Goal: Transaction & Acquisition: Purchase product/service

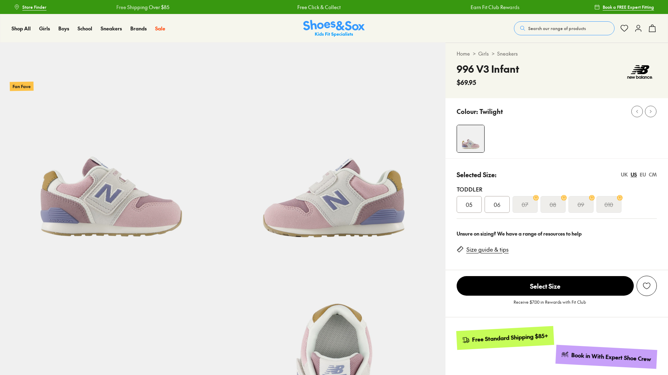
scroll to position [141, 0]
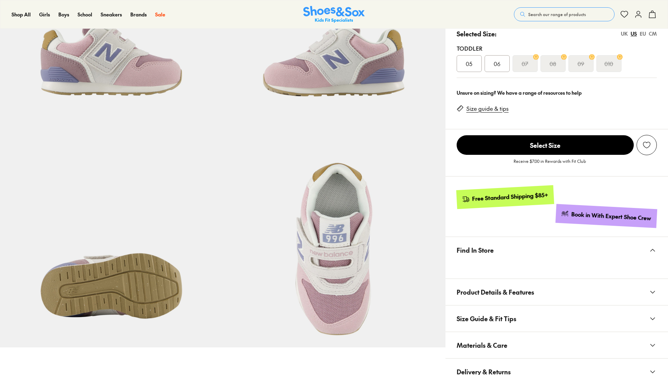
select select "*"
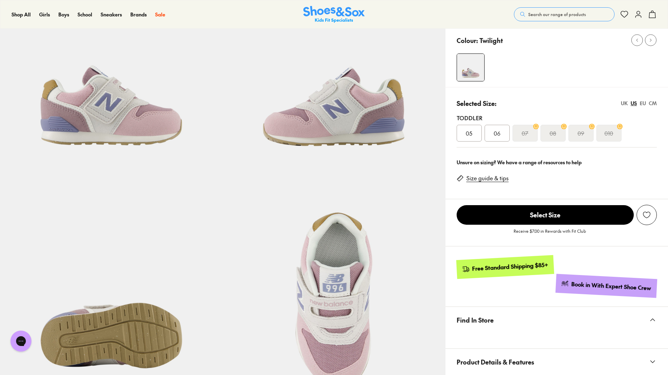
scroll to position [0, 0]
click at [623, 102] on div "UK" at bounding box center [624, 103] width 7 height 7
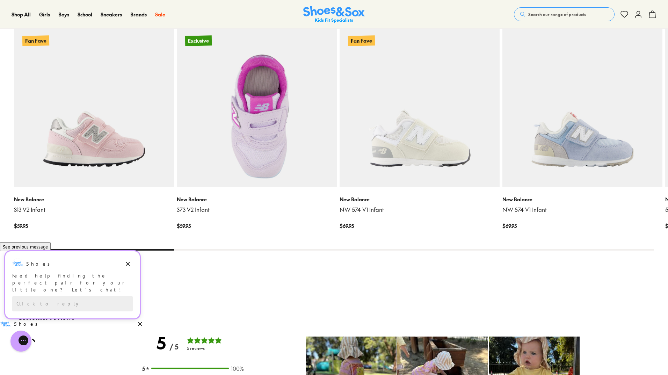
scroll to position [664, 0]
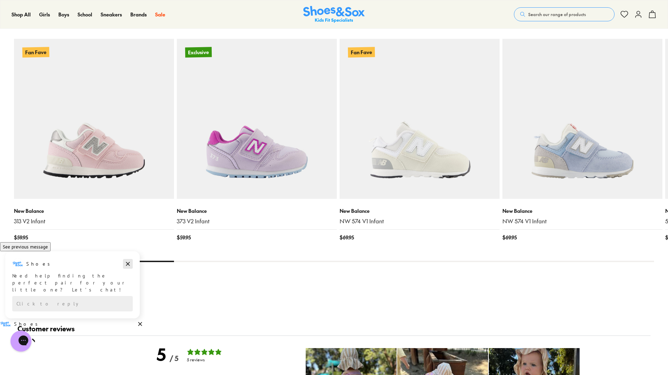
click at [129, 268] on icon "Dismiss campaign" at bounding box center [127, 264] width 7 height 8
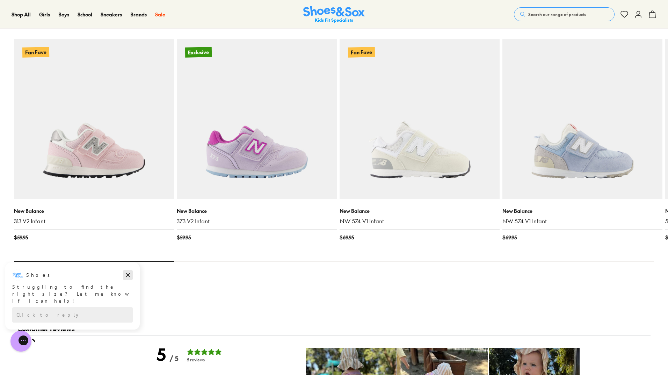
click at [128, 275] on icon "Dismiss campaign" at bounding box center [128, 275] width 4 height 4
click at [456, 262] on div "You Might Like Recently Viewed Fan Fave New Balance 313 V2 Infant $ 59.95 Exclu…" at bounding box center [334, 148] width 640 height 277
drag, startPoint x: 147, startPoint y: 262, endPoint x: 204, endPoint y: 266, distance: 56.7
click at [215, 266] on div "You Might Like Recently Viewed Fan Fave New Balance 313 V2 Infant $ 59.95 Exclu…" at bounding box center [334, 148] width 640 height 277
click at [186, 260] on x-flickity "Fan Fave New Balance 313 V2 Infant $ 59.95 Exclusive New Balance 373 V2 Infant …" at bounding box center [334, 135] width 640 height 253
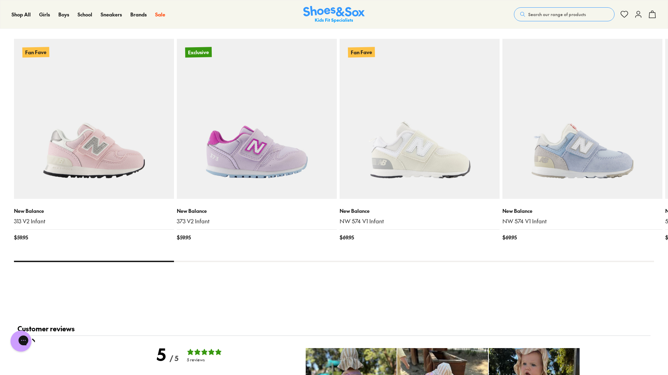
drag, startPoint x: 163, startPoint y: 261, endPoint x: 724, endPoint y: 254, distance: 561.5
click at [668, 254] on html "Skip to Main Content Store Finder Free Shipping Over $85 Free Click & Collect E…" at bounding box center [334, 226] width 668 height 1781
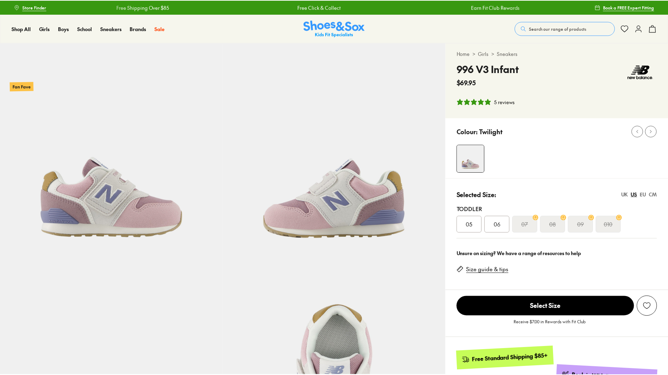
scroll to position [852, 0]
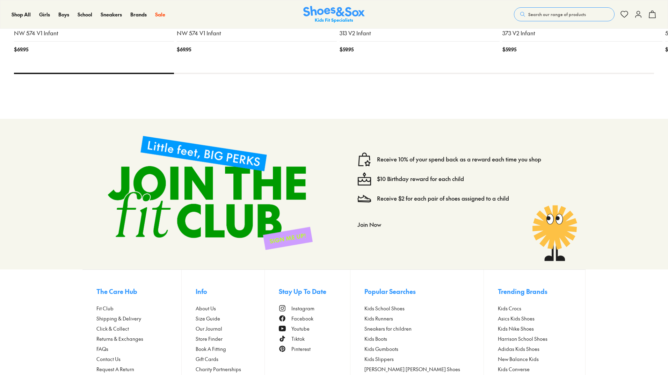
select select "*"
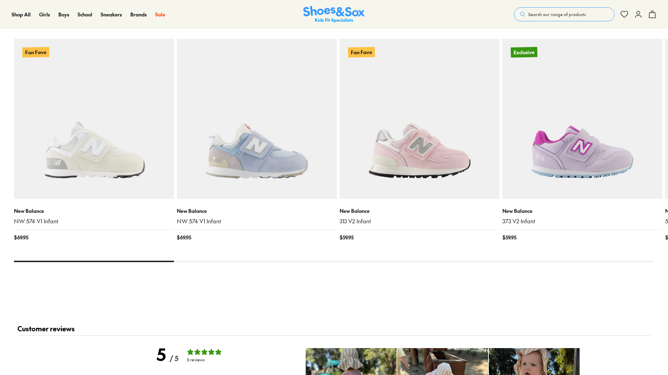
scroll to position [0, 0]
click at [650, 16] on button at bounding box center [646, 16] width 15 height 15
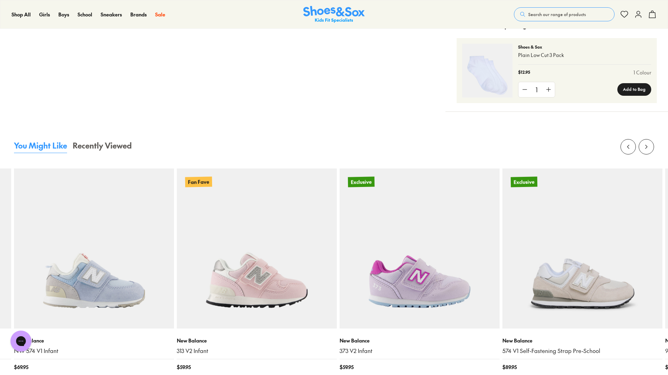
scroll to position [602, 0]
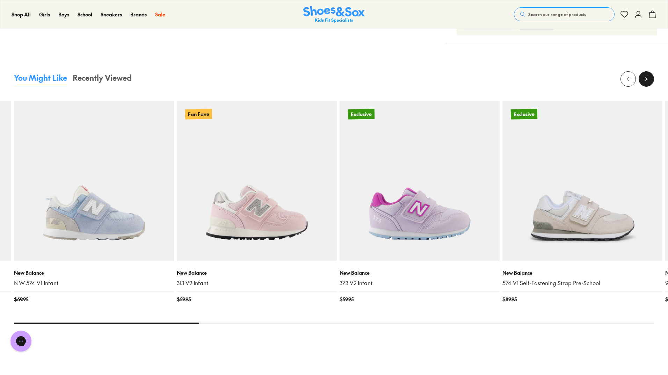
click at [645, 79] on icon at bounding box center [646, 78] width 7 height 7
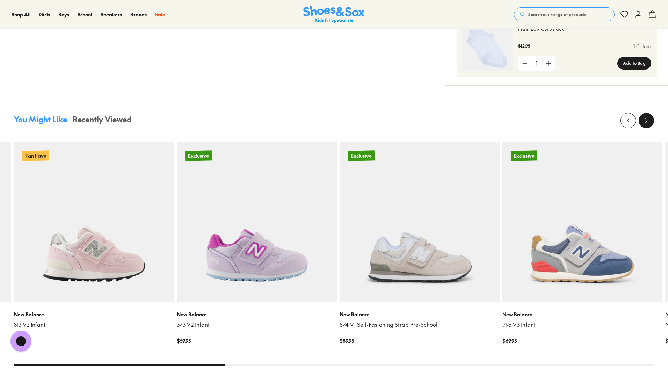
scroll to position [567, 0]
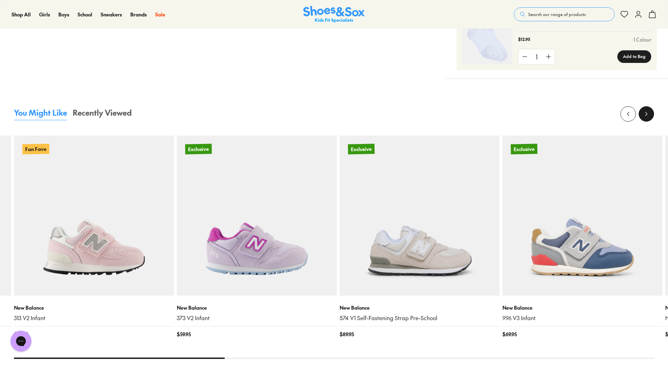
click at [646, 114] on icon at bounding box center [646, 113] width 7 height 7
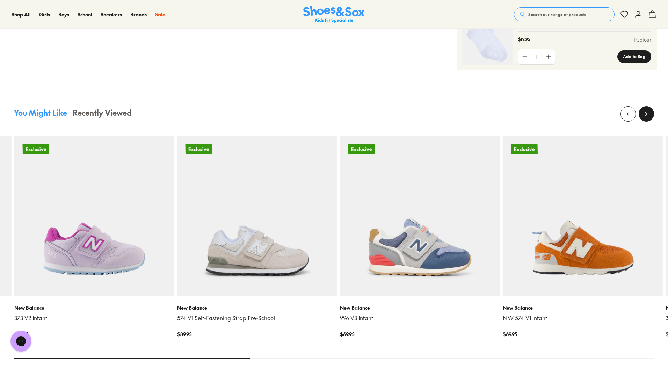
click at [647, 114] on use at bounding box center [647, 113] width 2 height 3
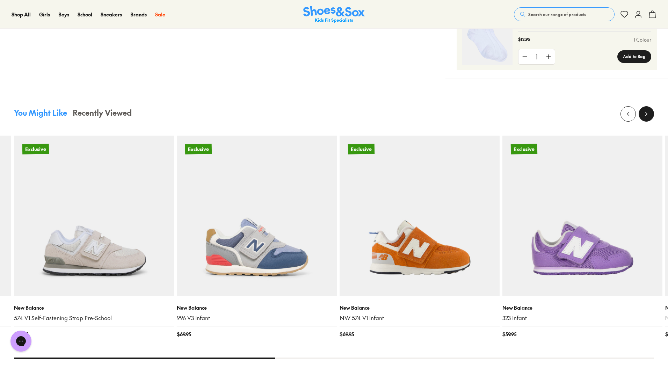
click at [647, 114] on use at bounding box center [647, 113] width 2 height 3
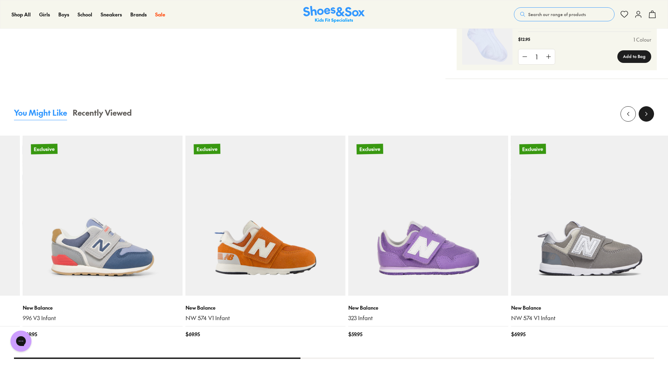
click at [647, 114] on use at bounding box center [647, 113] width 2 height 3
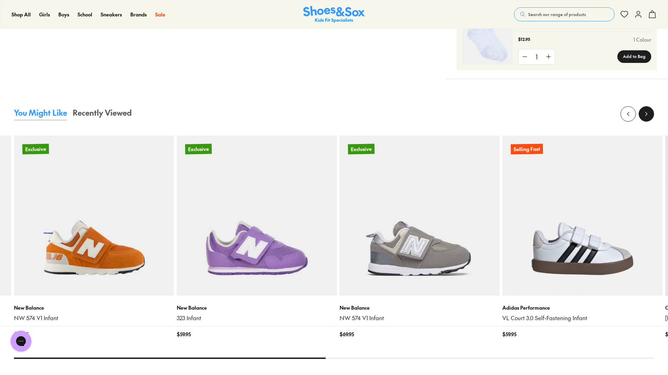
click at [647, 114] on use at bounding box center [647, 113] width 2 height 3
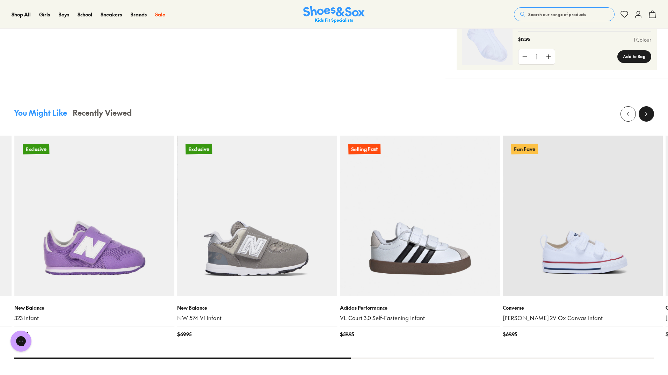
click at [647, 114] on use at bounding box center [647, 113] width 2 height 3
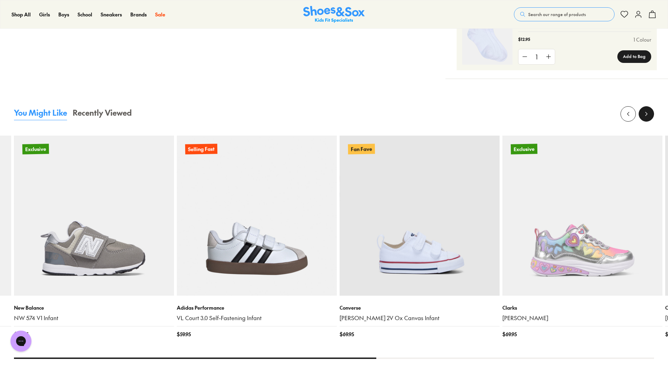
click at [647, 114] on use at bounding box center [647, 113] width 2 height 3
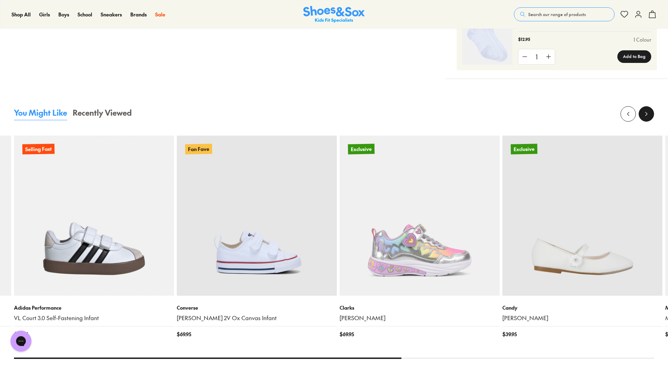
click at [647, 114] on use at bounding box center [647, 113] width 2 height 3
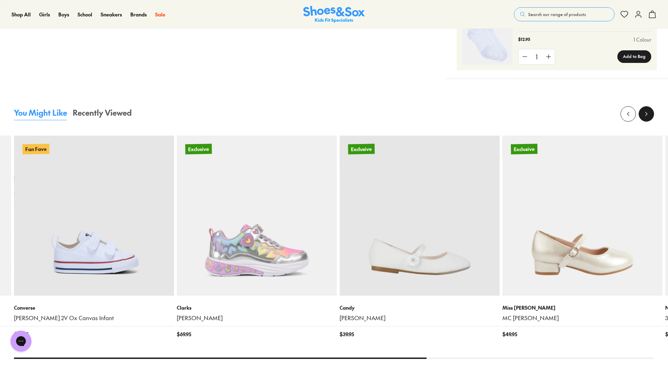
click at [647, 114] on use at bounding box center [647, 113] width 2 height 3
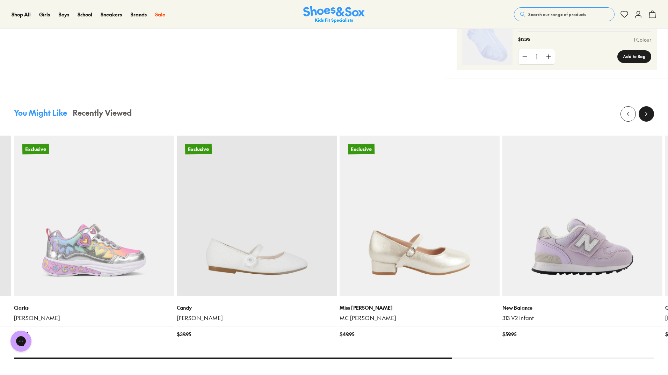
click at [647, 114] on use at bounding box center [647, 113] width 2 height 3
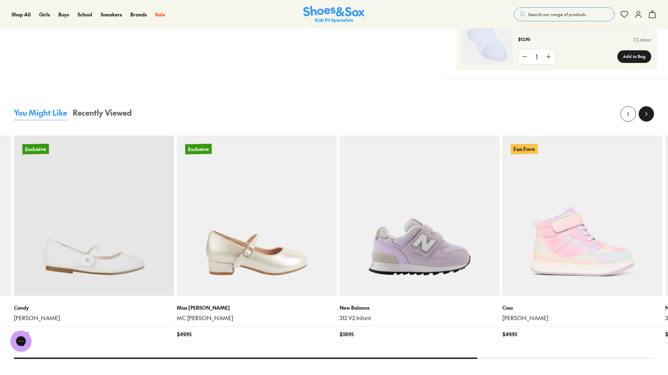
click at [647, 114] on use at bounding box center [647, 113] width 2 height 3
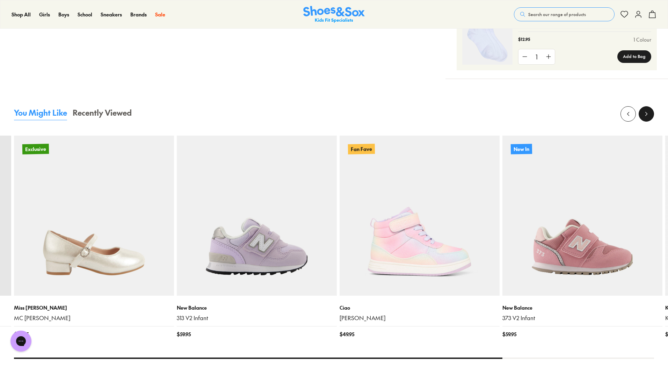
click at [647, 114] on use at bounding box center [647, 113] width 2 height 3
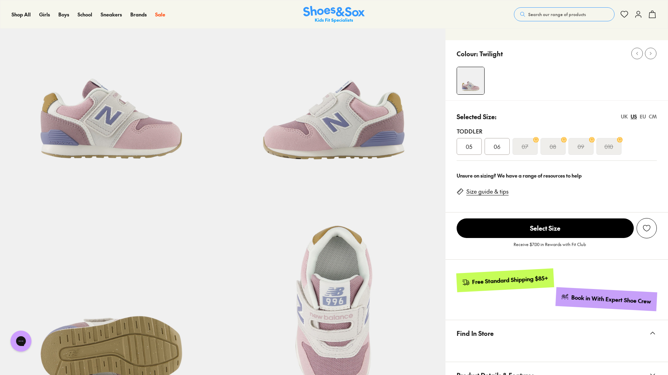
scroll to position [0, 0]
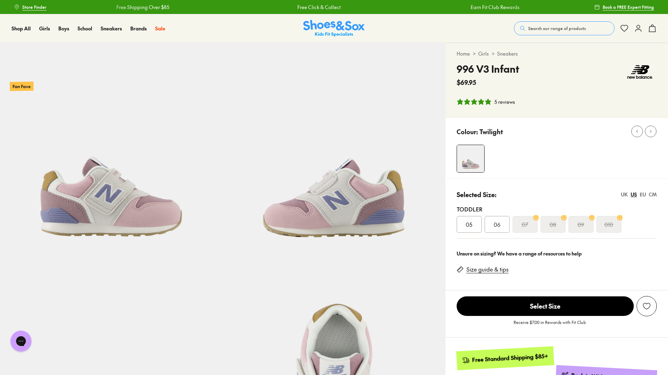
click at [624, 192] on div "UK" at bounding box center [624, 194] width 7 height 7
